Goal: Entertainment & Leisure: Consume media (video, audio)

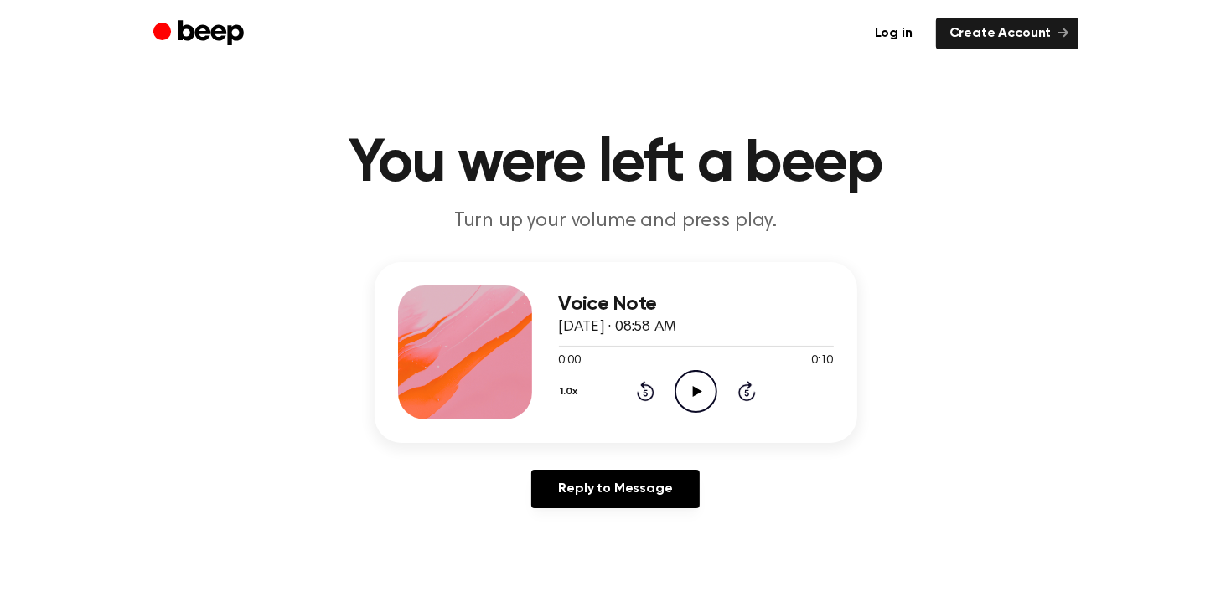
click at [700, 400] on icon "Play Audio" at bounding box center [695, 391] width 43 height 43
click at [700, 400] on icon "Pause Audio" at bounding box center [695, 391] width 43 height 43
click at [700, 400] on icon "Play Audio" at bounding box center [695, 391] width 43 height 43
click at [696, 398] on icon "Play Audio" at bounding box center [695, 391] width 43 height 43
click at [700, 397] on icon "Pause Audio" at bounding box center [695, 391] width 43 height 43
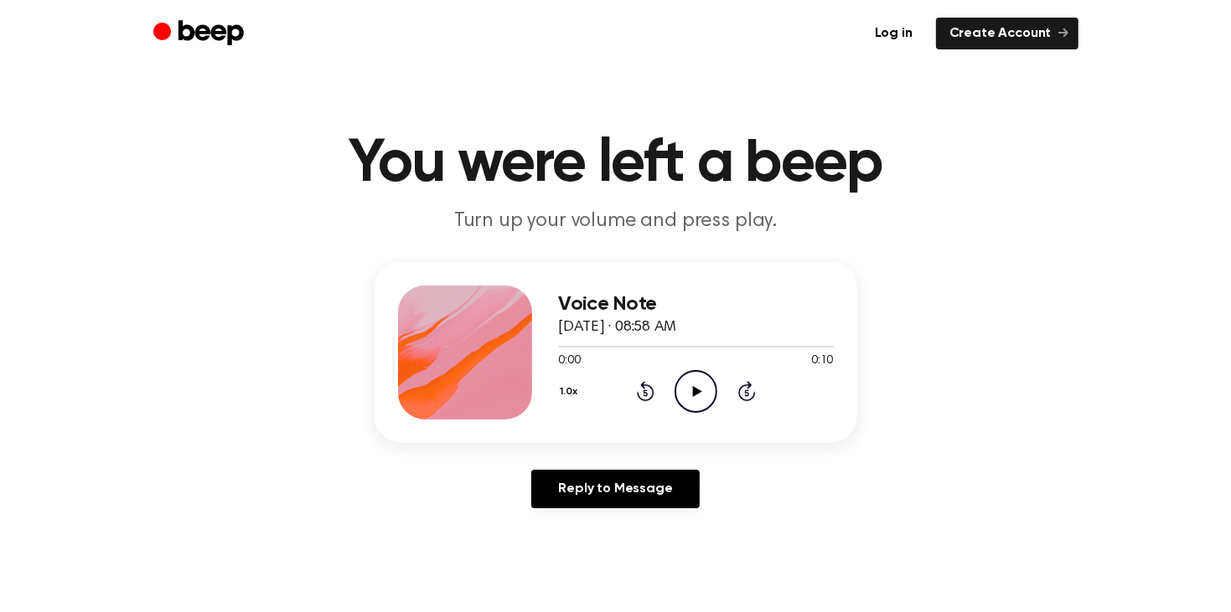
click at [699, 389] on icon at bounding box center [697, 391] width 9 height 11
click at [699, 390] on icon at bounding box center [696, 391] width 8 height 11
click at [692, 392] on icon "Play Audio" at bounding box center [695, 391] width 43 height 43
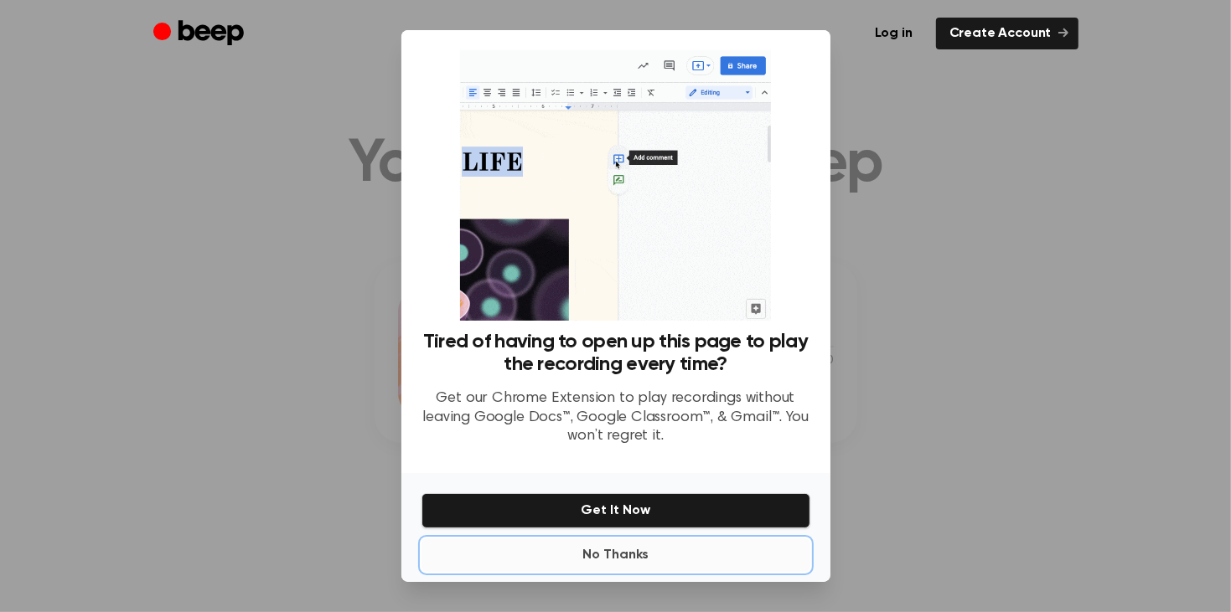
click at [635, 558] on button "No Thanks" at bounding box center [615, 556] width 389 height 34
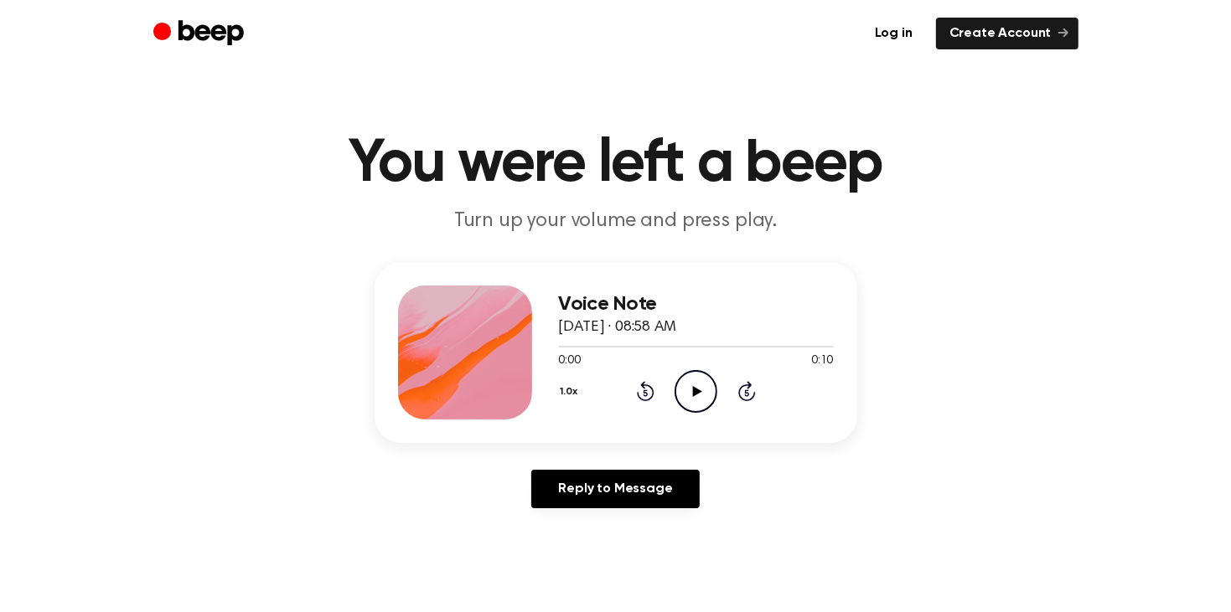
click at [702, 405] on icon "Play Audio" at bounding box center [695, 391] width 43 height 43
click at [643, 386] on icon at bounding box center [646, 391] width 18 height 20
click at [642, 385] on icon at bounding box center [646, 391] width 18 height 20
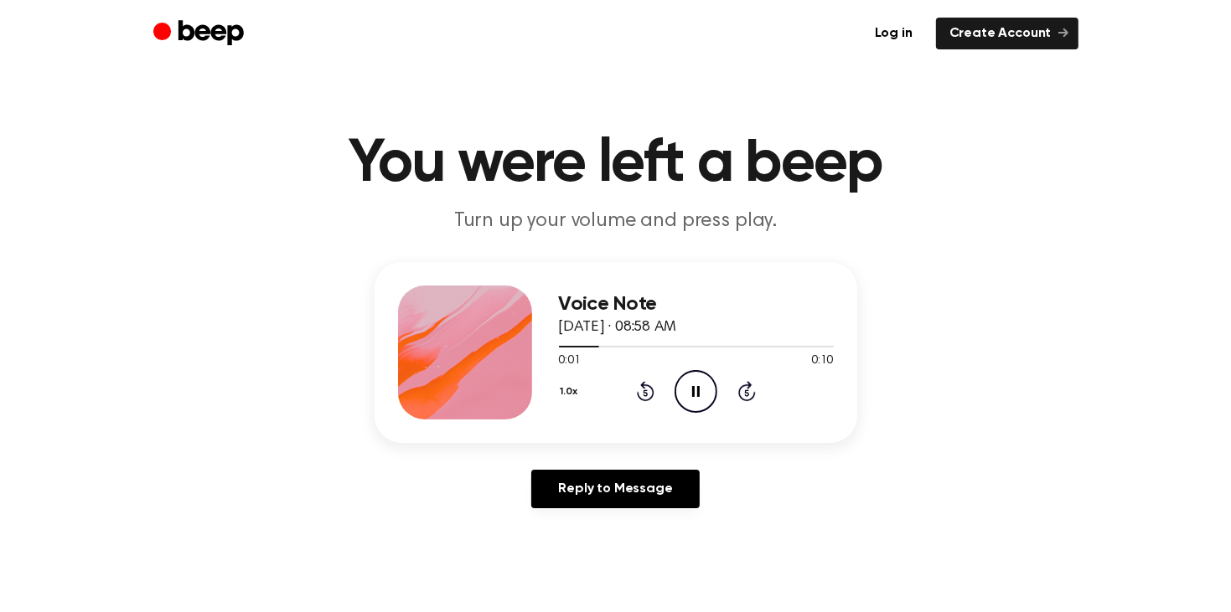
click at [642, 385] on icon at bounding box center [646, 391] width 18 height 20
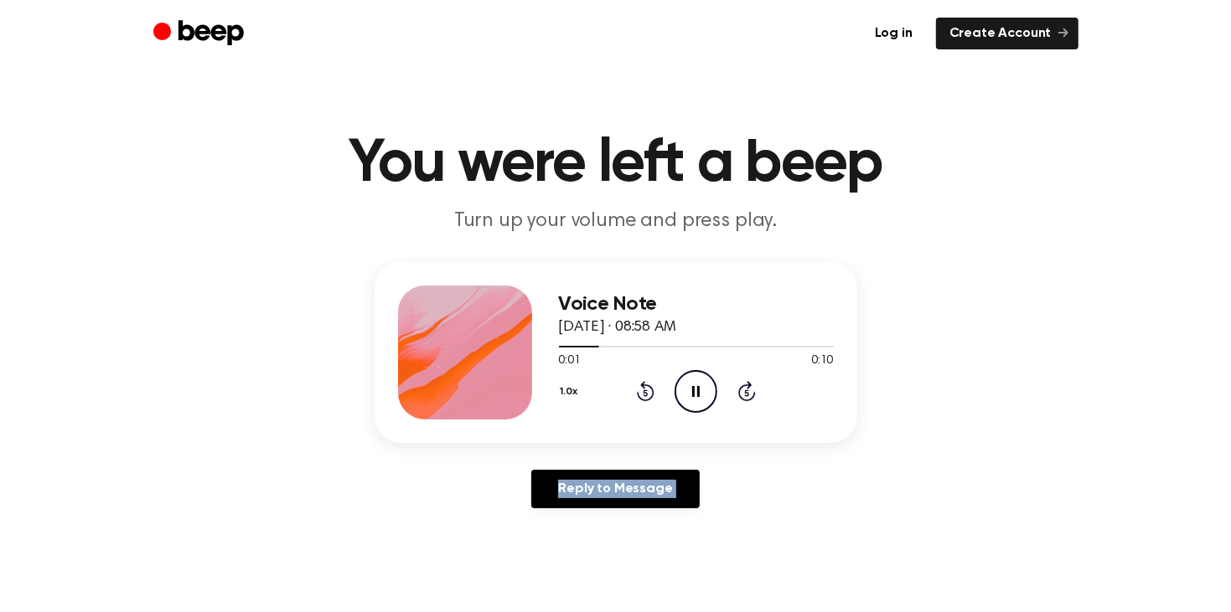
click at [642, 385] on icon at bounding box center [646, 391] width 18 height 20
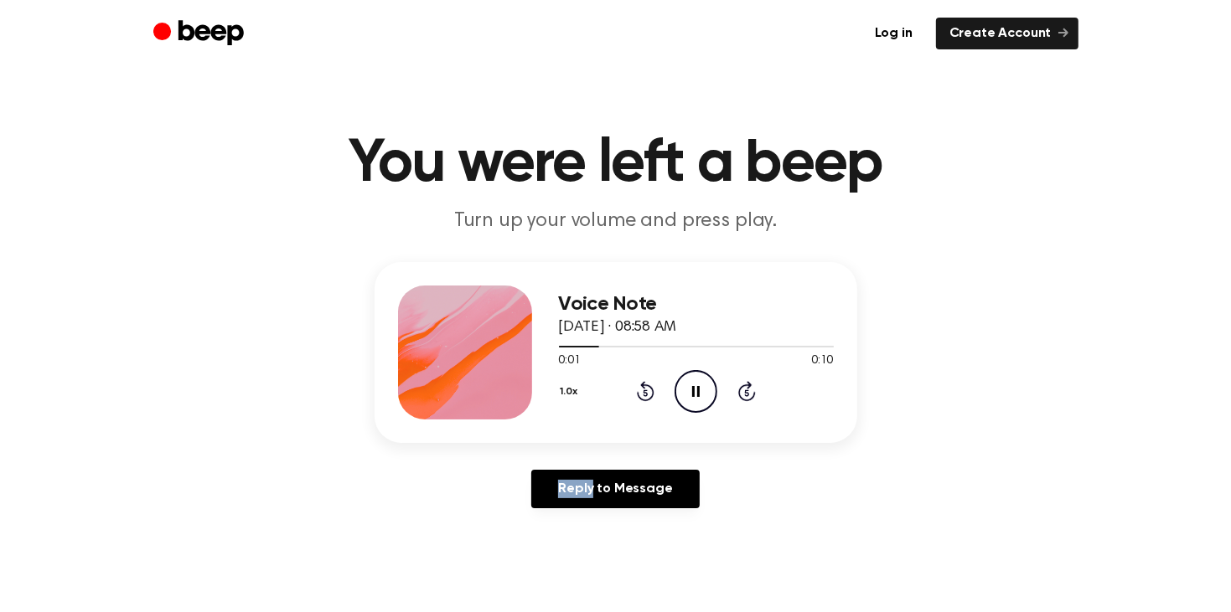
click at [642, 385] on icon at bounding box center [646, 391] width 18 height 20
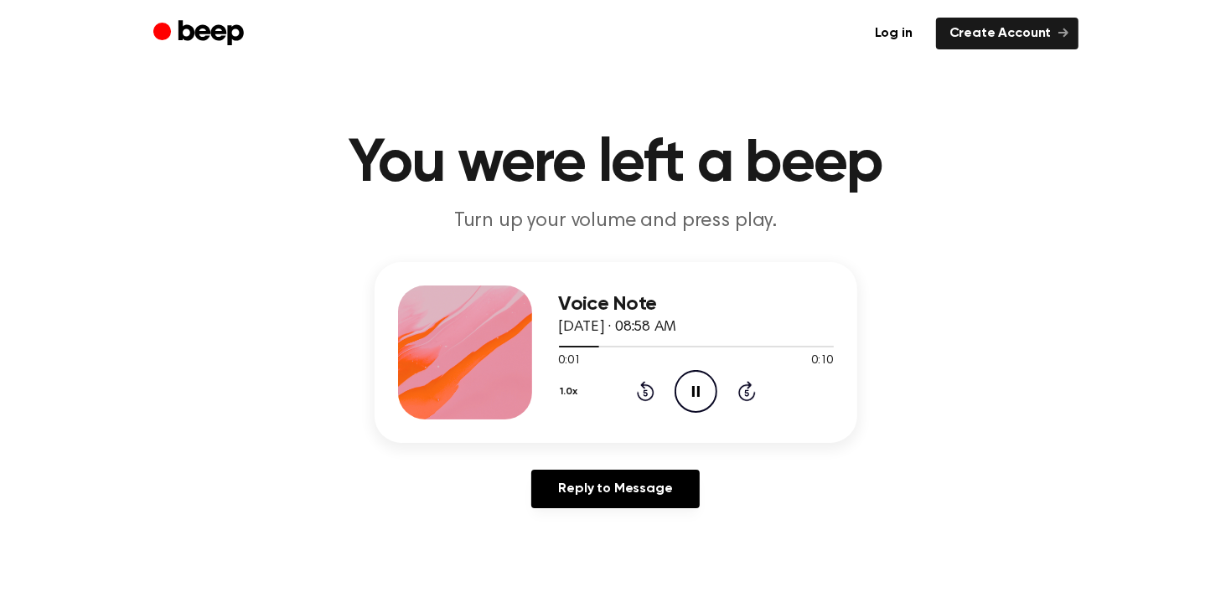
click at [642, 385] on icon at bounding box center [646, 391] width 18 height 20
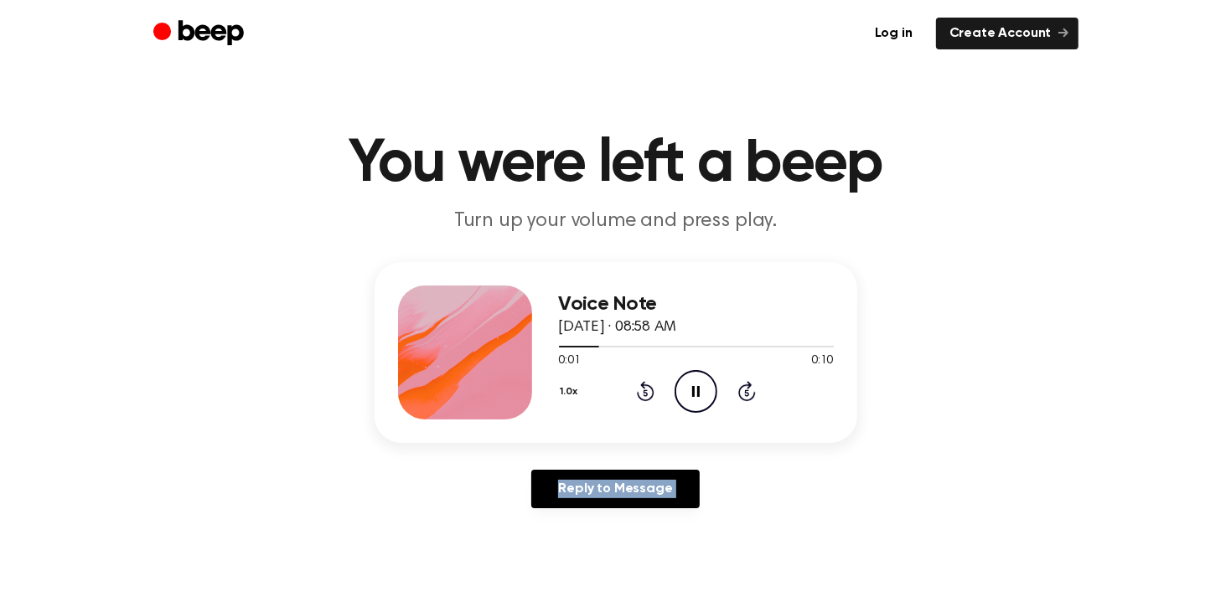
click at [642, 385] on icon at bounding box center [646, 391] width 18 height 20
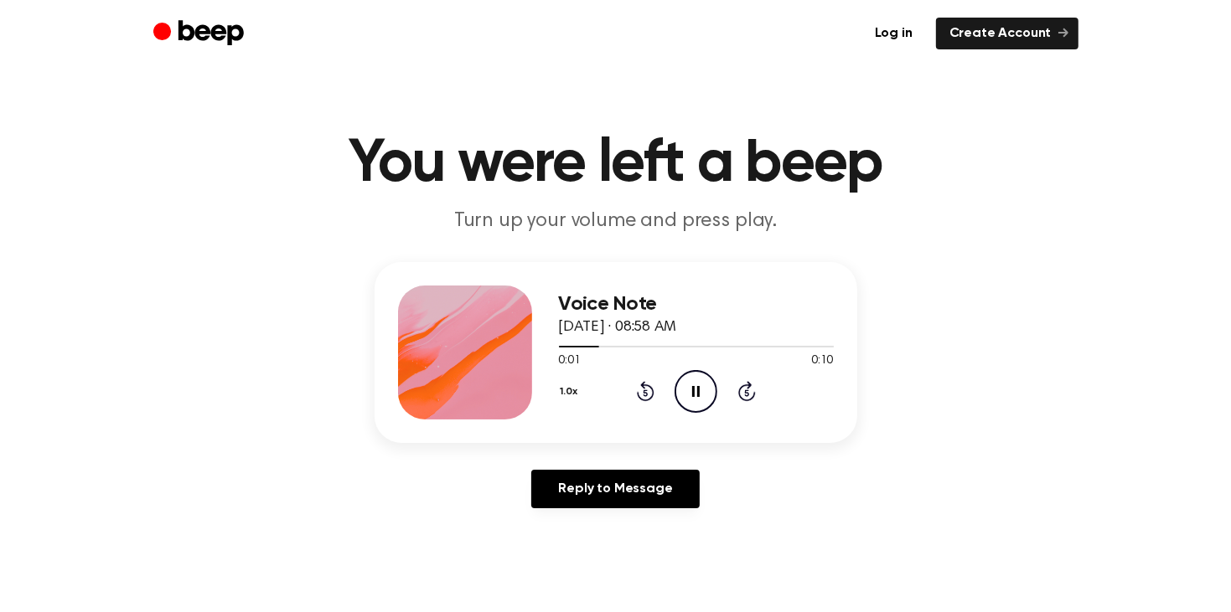
click at [642, 385] on icon at bounding box center [646, 391] width 18 height 20
